Goal: Complete application form

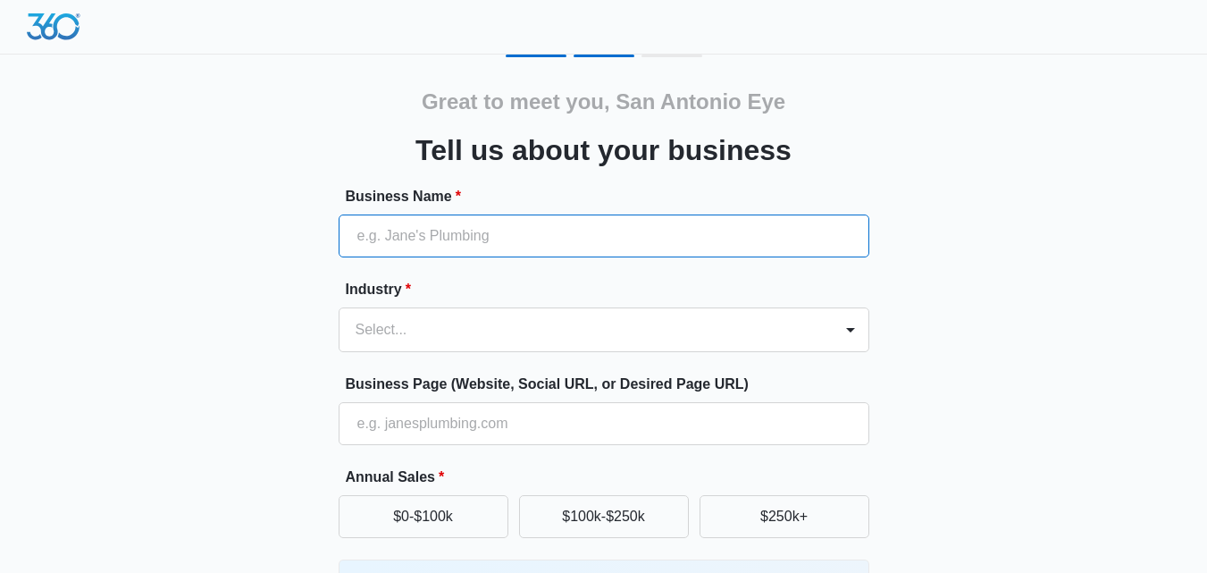
click at [458, 239] on input "Business Name *" at bounding box center [604, 235] width 531 height 43
paste input "San Antonio Eye Specialists"
type input "San Antonio Eye Specialists"
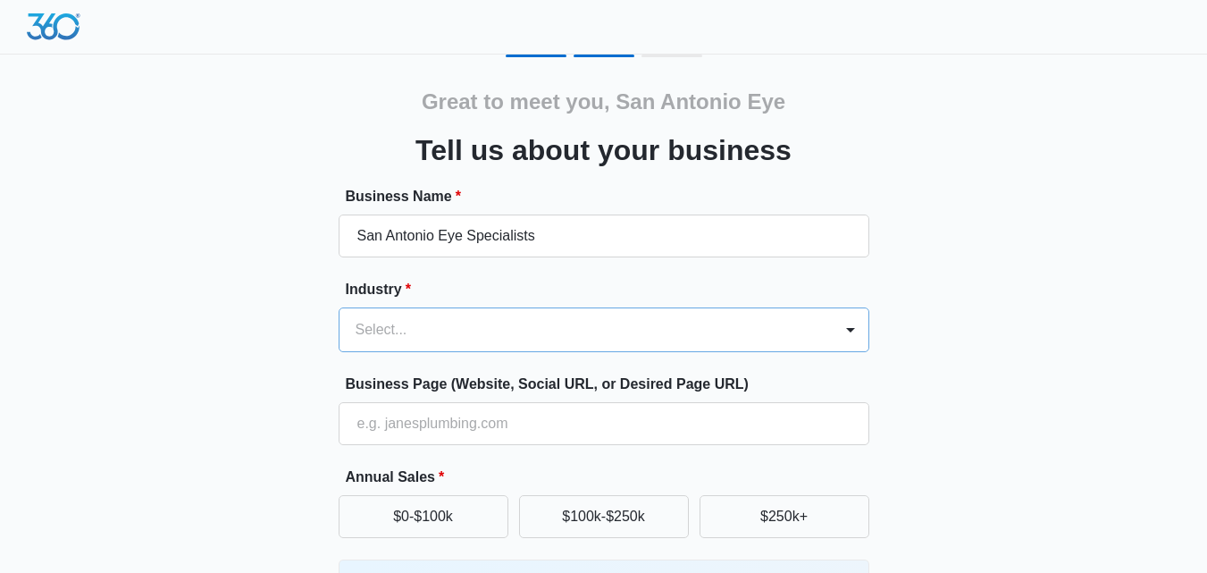
click at [405, 340] on div "Select..." at bounding box center [604, 329] width 531 height 45
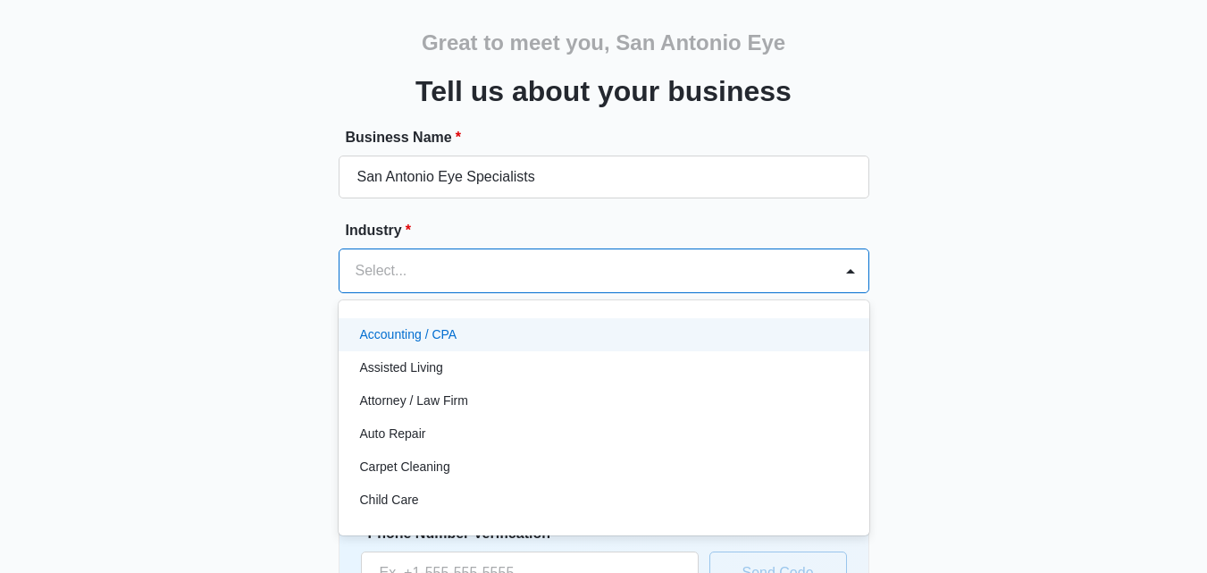
scroll to position [67, 0]
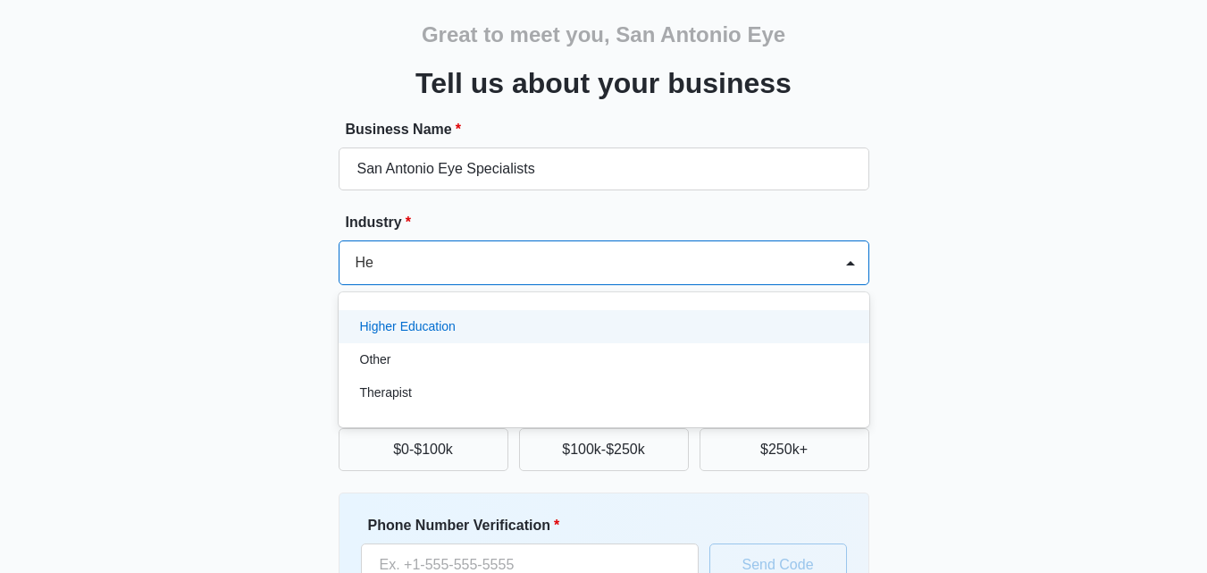
type input "H"
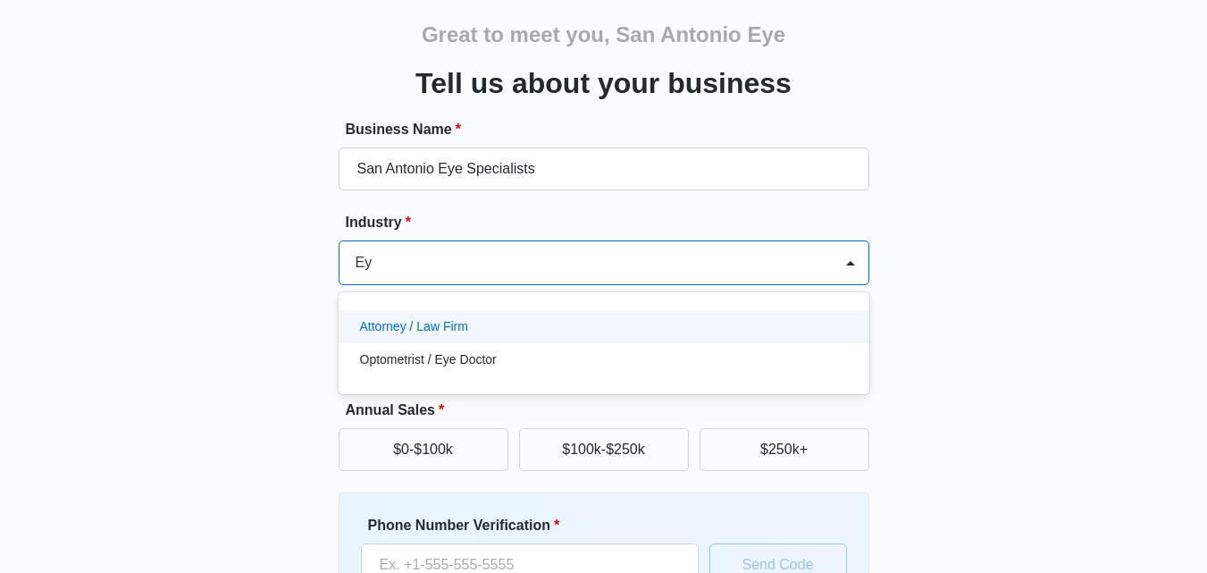
type input "Eye"
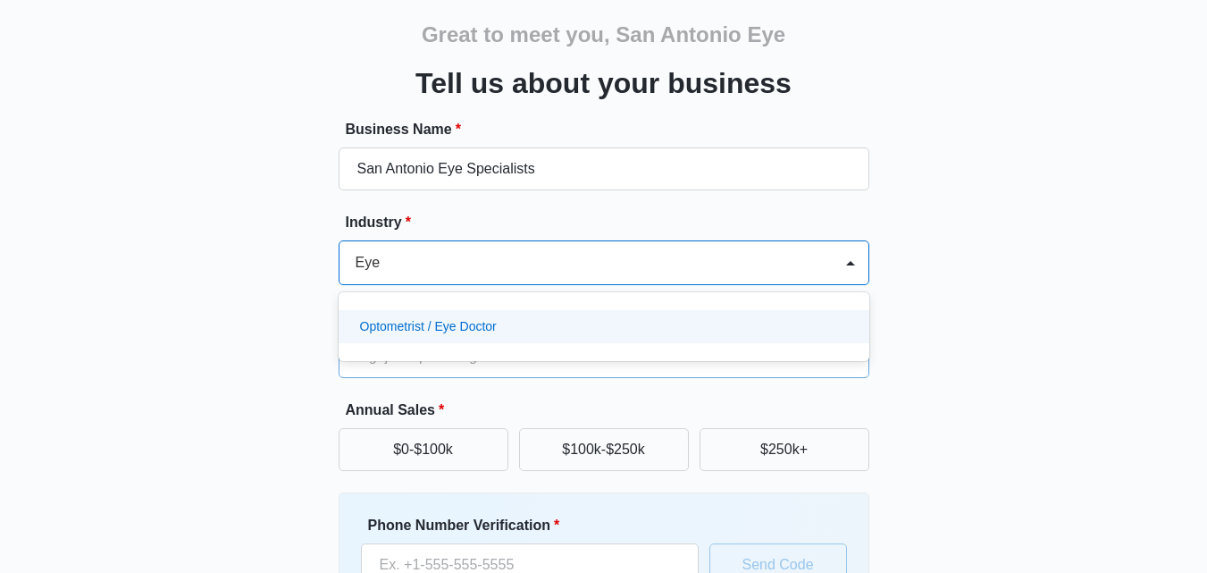
click at [407, 339] on div "Optometrist / Eye Doctor" at bounding box center [604, 326] width 531 height 33
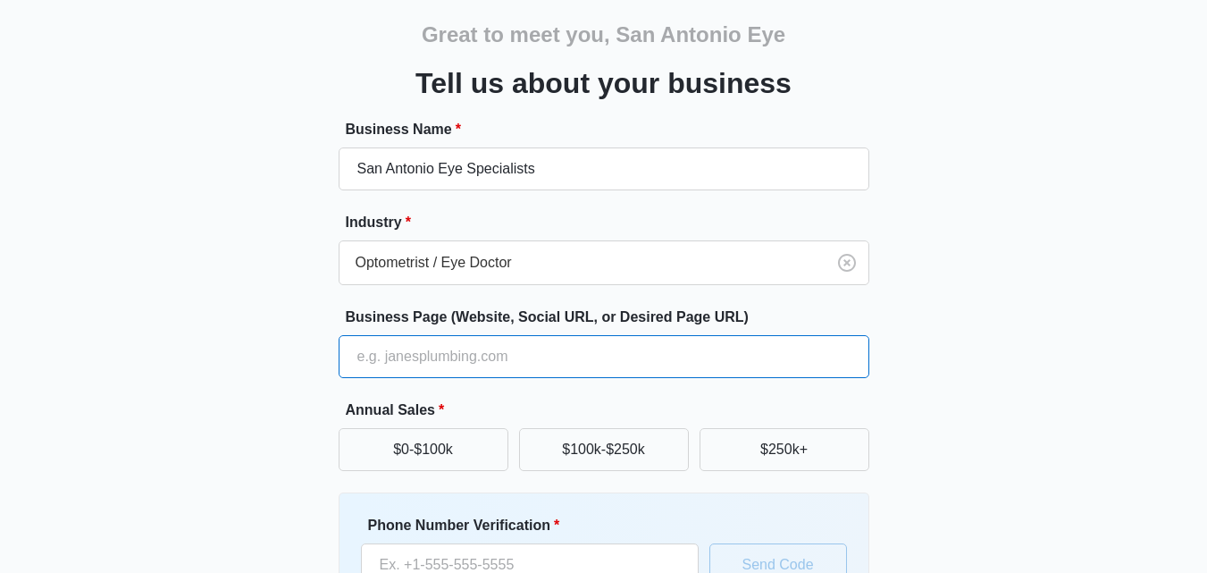
click at [418, 357] on input "Business Page (Website, Social URL, or Desired Page URL)" at bounding box center [604, 356] width 531 height 43
paste input "[URL][DOMAIN_NAME]"
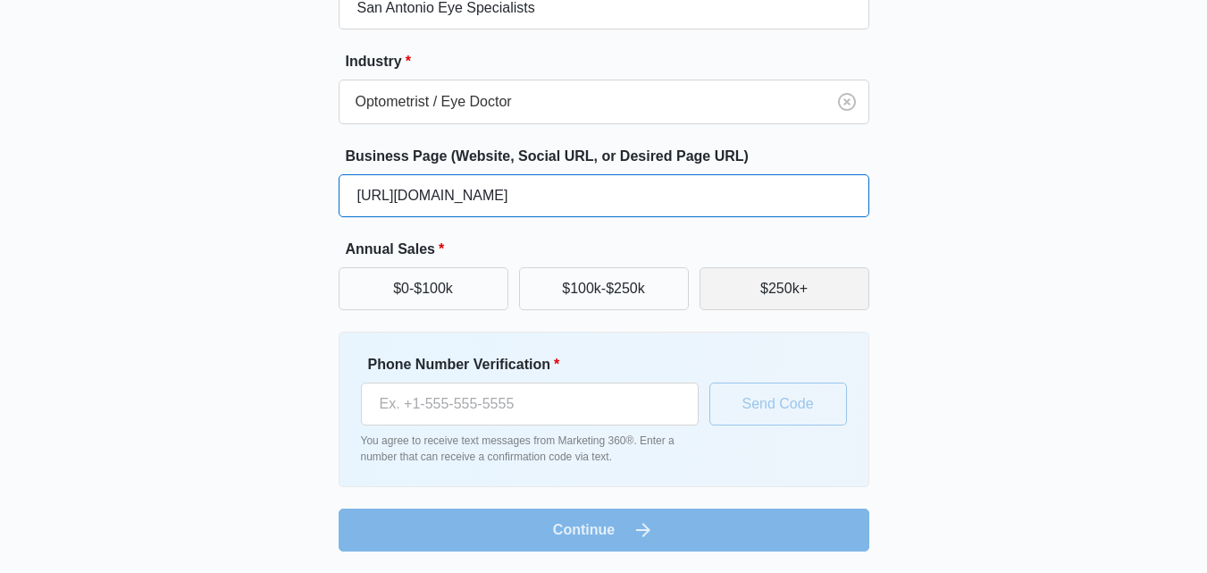
type input "[URL][DOMAIN_NAME]"
click at [755, 287] on button "$250k+" at bounding box center [785, 288] width 170 height 43
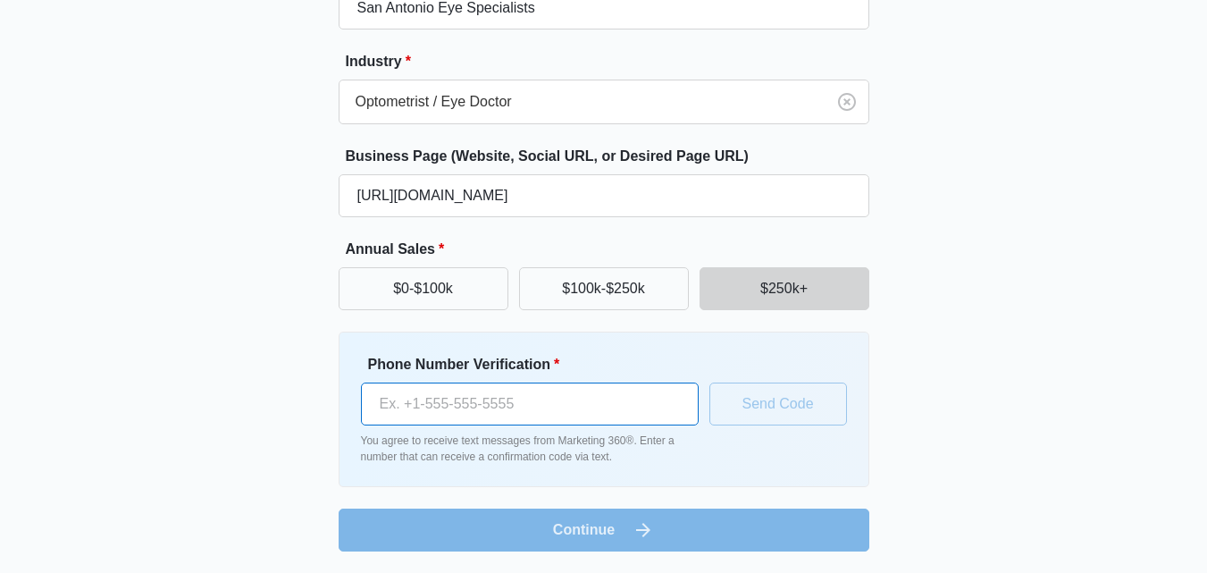
click at [477, 412] on input "Phone Number Verification *" at bounding box center [530, 403] width 338 height 43
paste input "[PHONE_NUMBER]"
type input "[PHONE_NUMBER]"
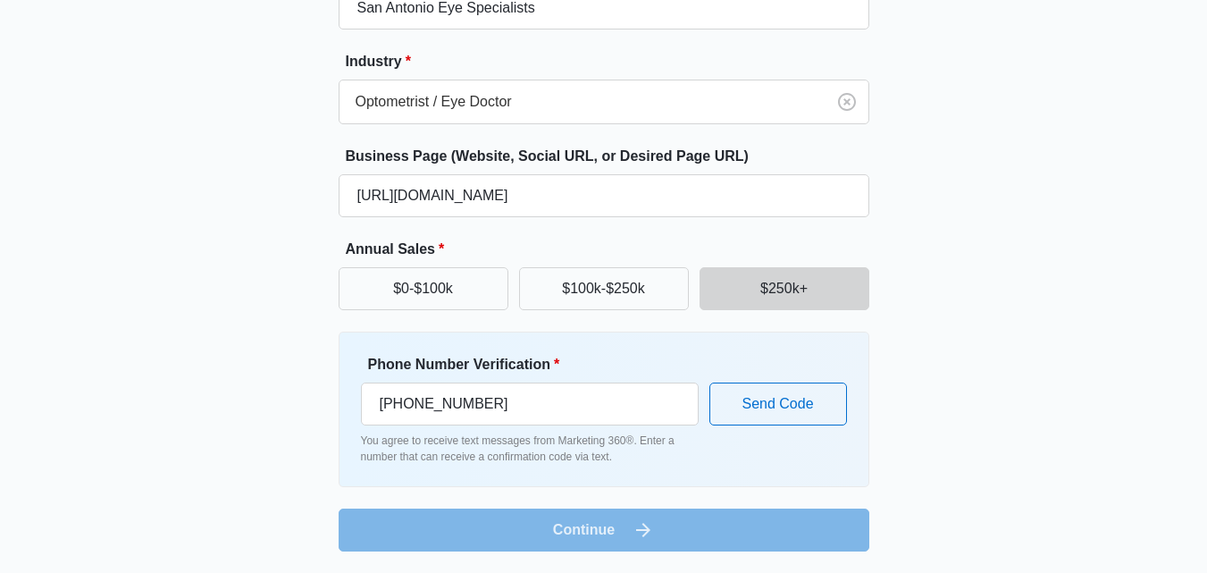
click at [839, 456] on div "Phone Number Verification * [PHONE_NUMBER] You agree to receive text messages f…" at bounding box center [604, 409] width 486 height 111
click at [822, 407] on button "Send Code" at bounding box center [779, 403] width 138 height 43
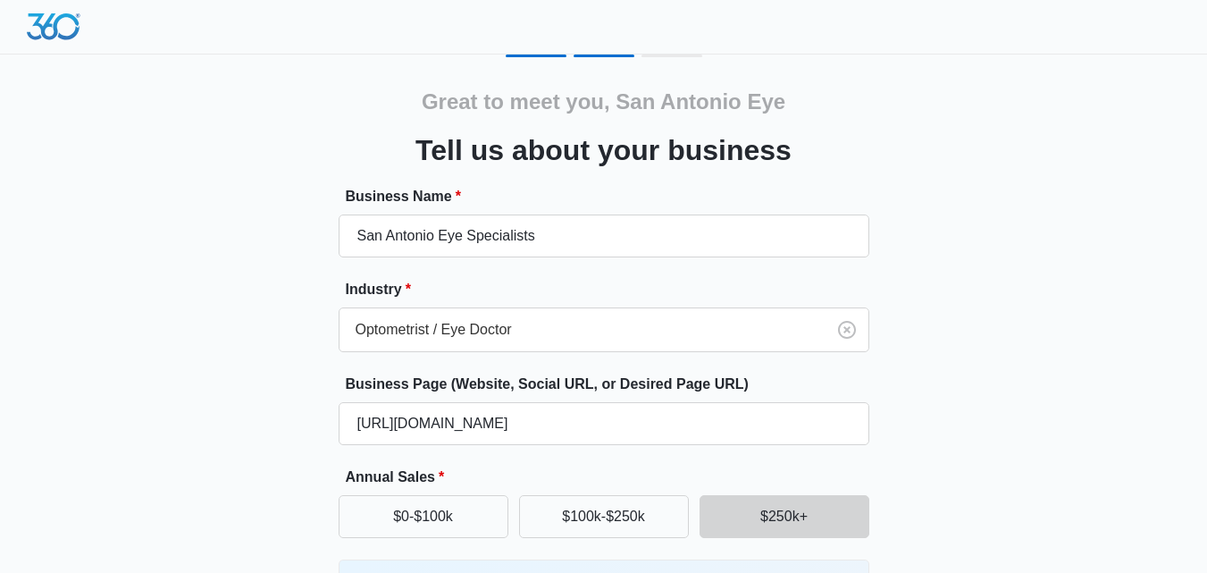
scroll to position [239, 0]
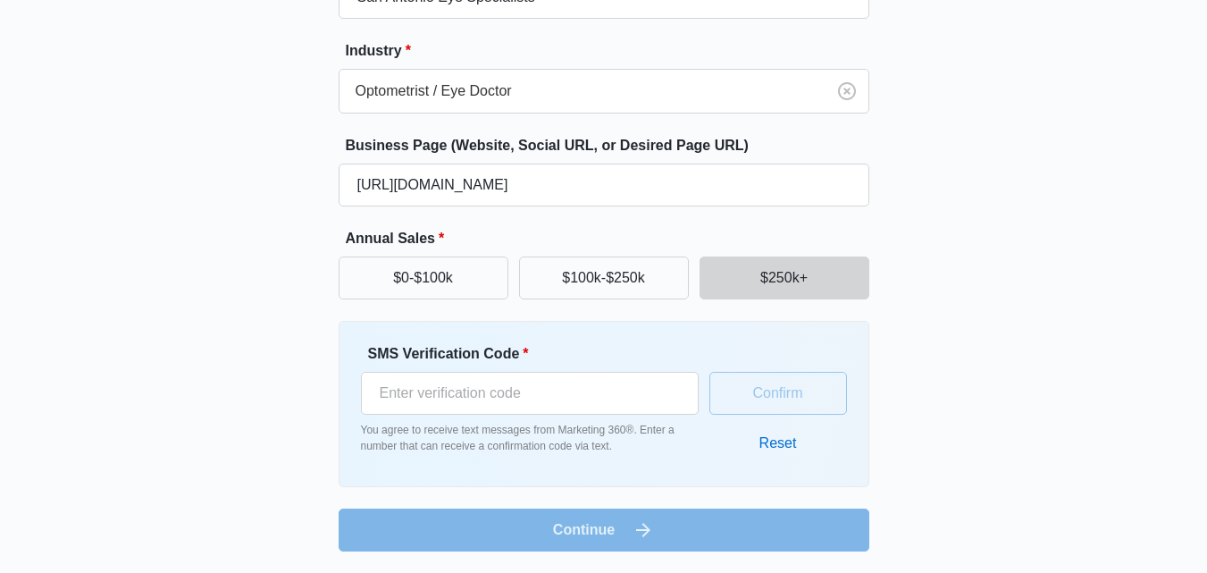
click at [614, 512] on form "Business Name * San Antonio Eye Specialists Industry * Optometrist / Eye Doctor…" at bounding box center [604, 249] width 531 height 604
